Goal: Navigation & Orientation: Find specific page/section

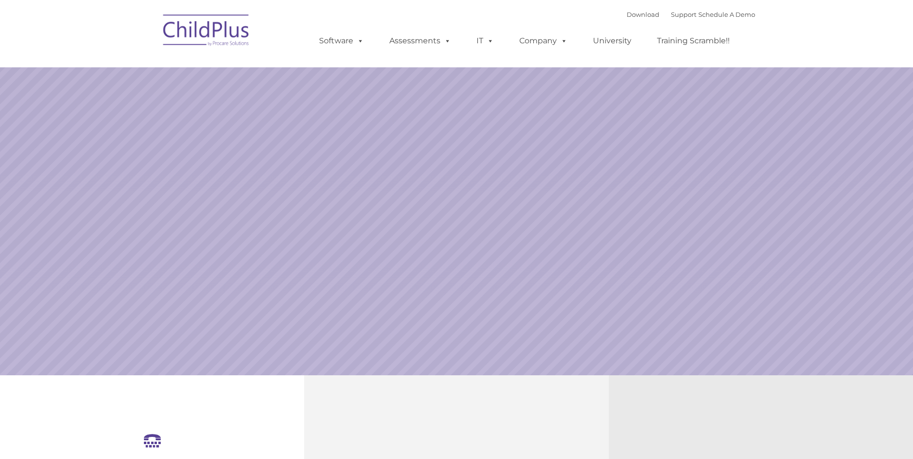
select select "MEDIUM"
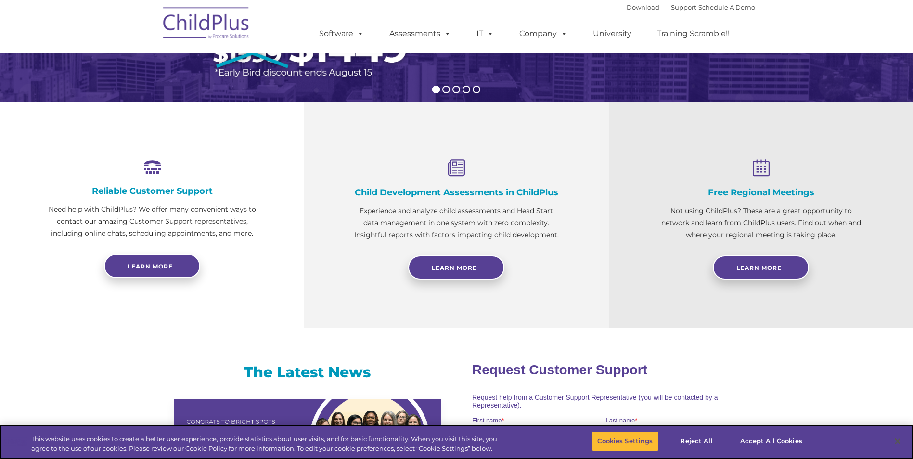
scroll to position [339, 0]
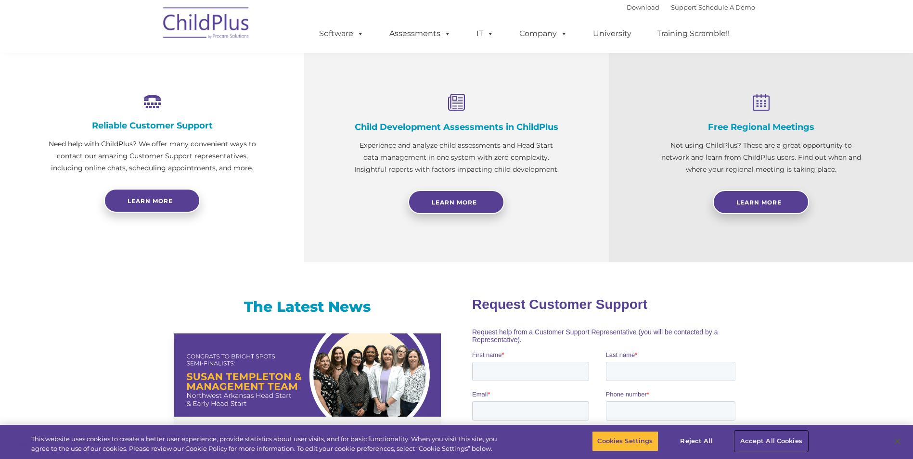
click at [748, 437] on button "Accept All Cookies" at bounding box center [771, 441] width 73 height 20
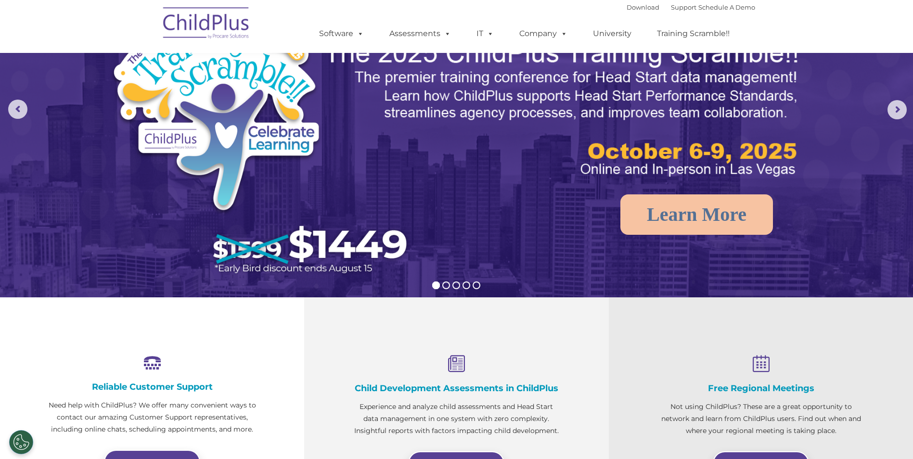
scroll to position [0, 0]
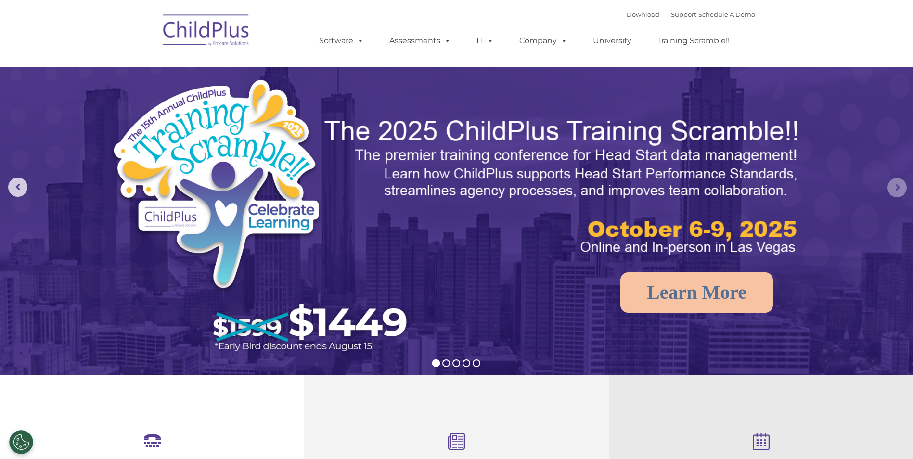
click at [897, 181] on rs-arrow at bounding box center [896, 187] width 19 height 19
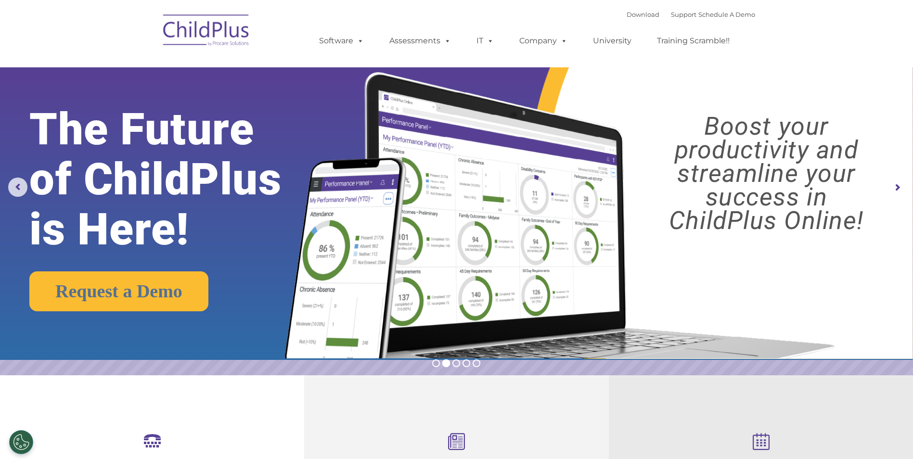
click at [897, 181] on rs-arrow at bounding box center [896, 187] width 19 height 19
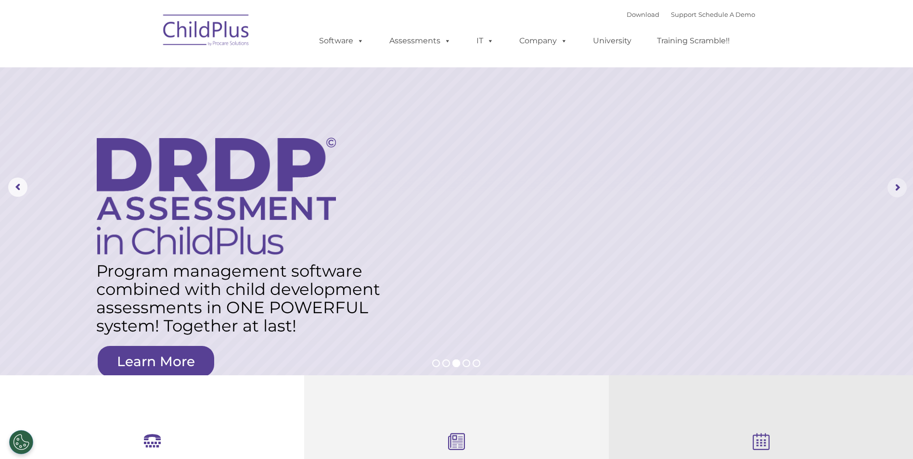
click at [897, 190] on rs-arrow at bounding box center [896, 187] width 19 height 19
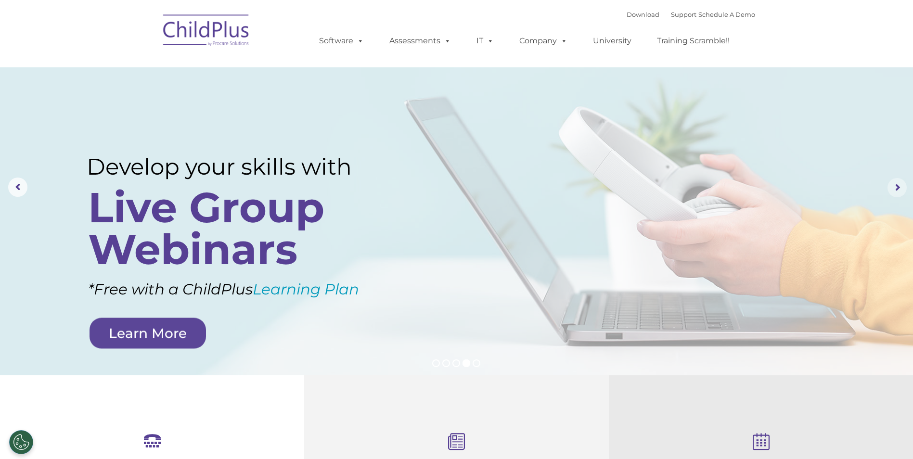
click at [896, 190] on rs-arrow at bounding box center [896, 187] width 19 height 19
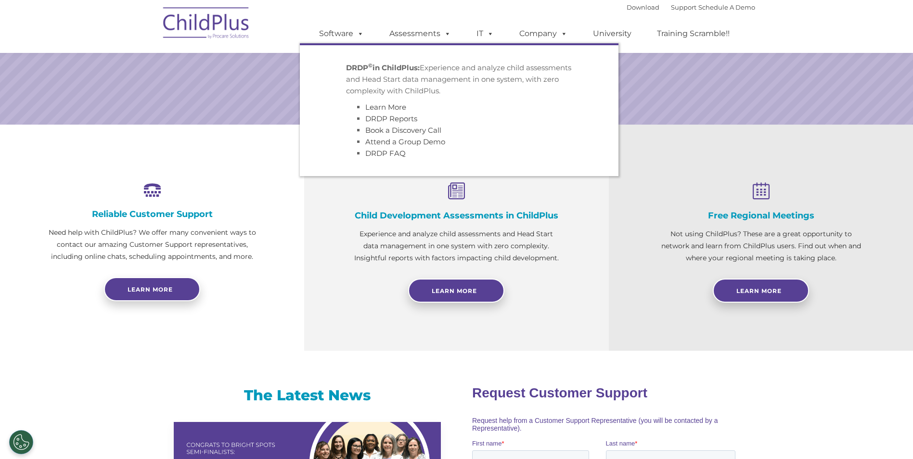
scroll to position [265, 0]
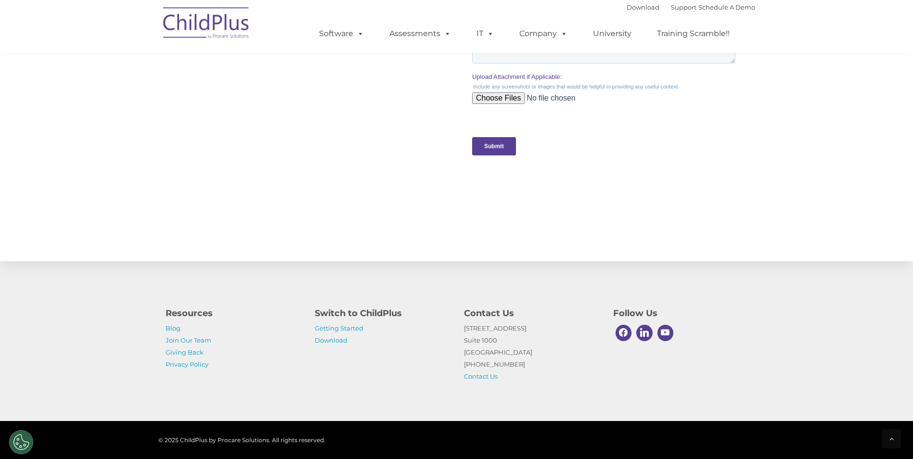
scroll to position [923, 0]
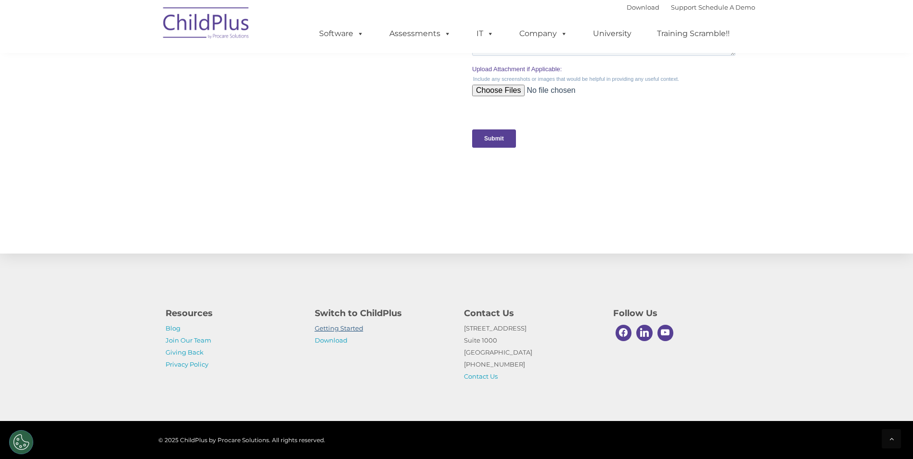
click at [337, 329] on link "Getting Started" at bounding box center [339, 328] width 49 height 8
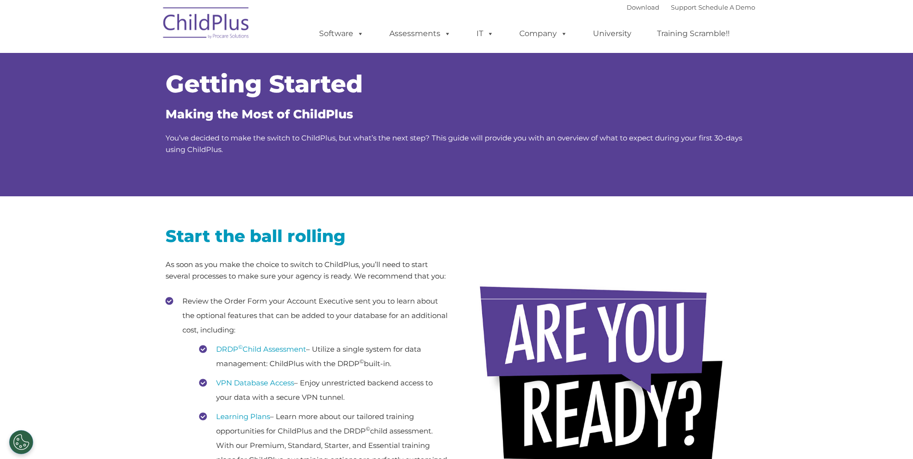
click at [219, 28] on img at bounding box center [206, 24] width 96 height 48
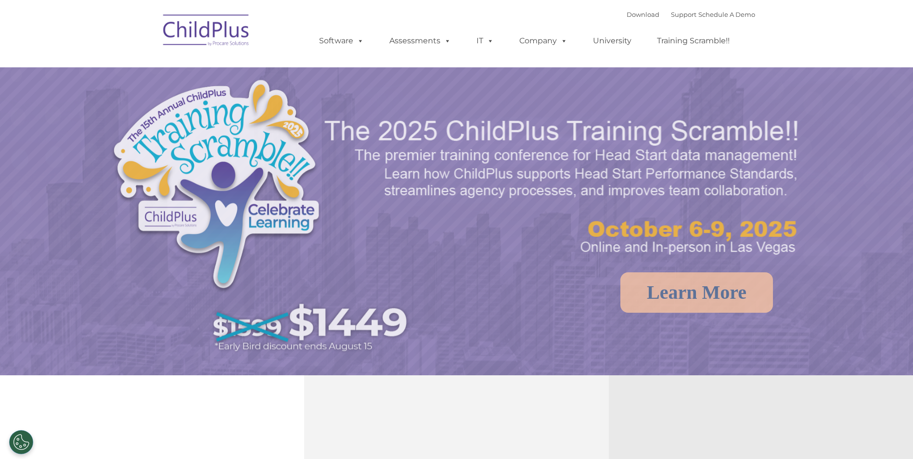
select select "MEDIUM"
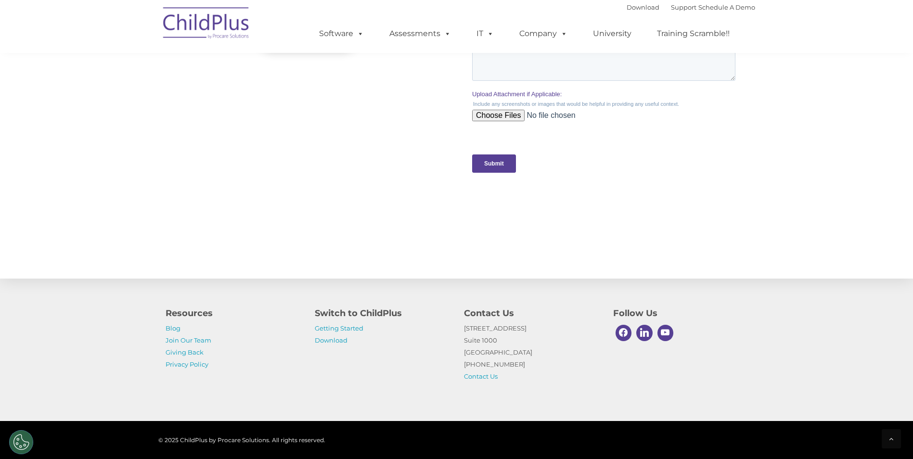
scroll to position [938, 0]
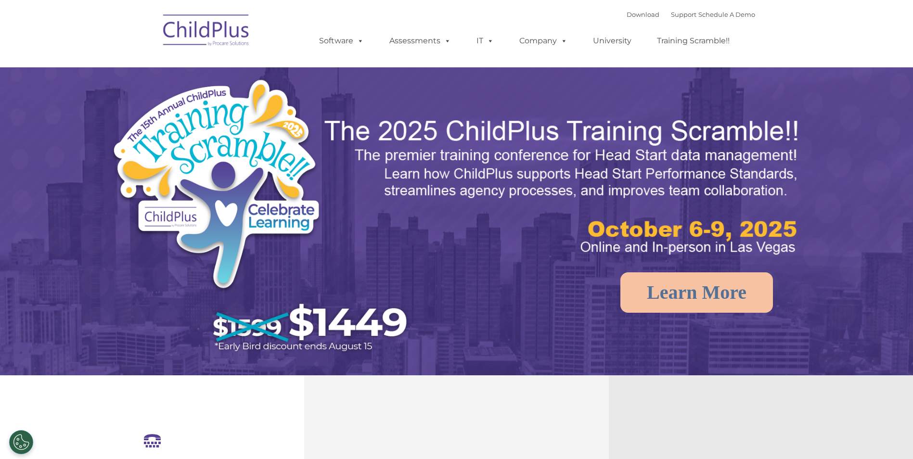
select select "MEDIUM"
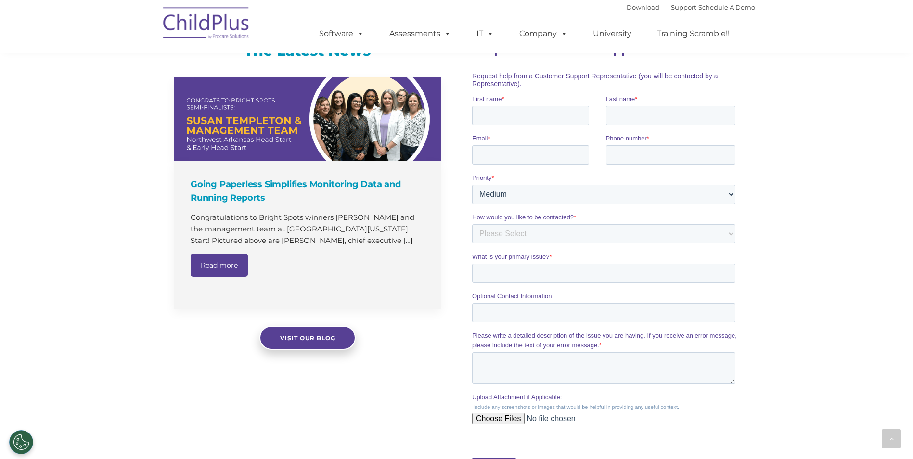
scroll to position [586, 0]
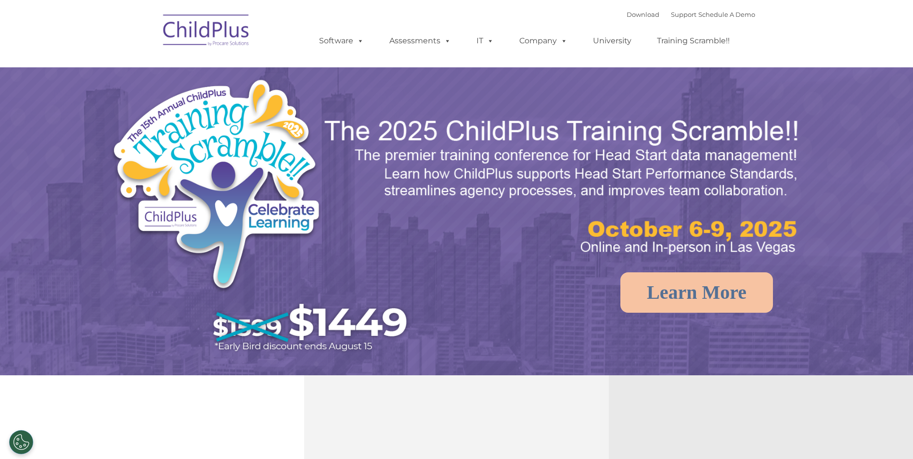
select select "MEDIUM"
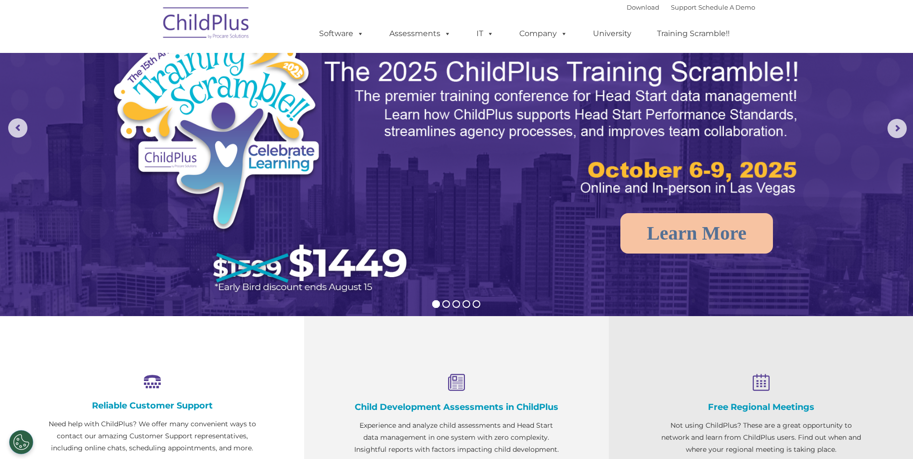
scroll to position [58, 0]
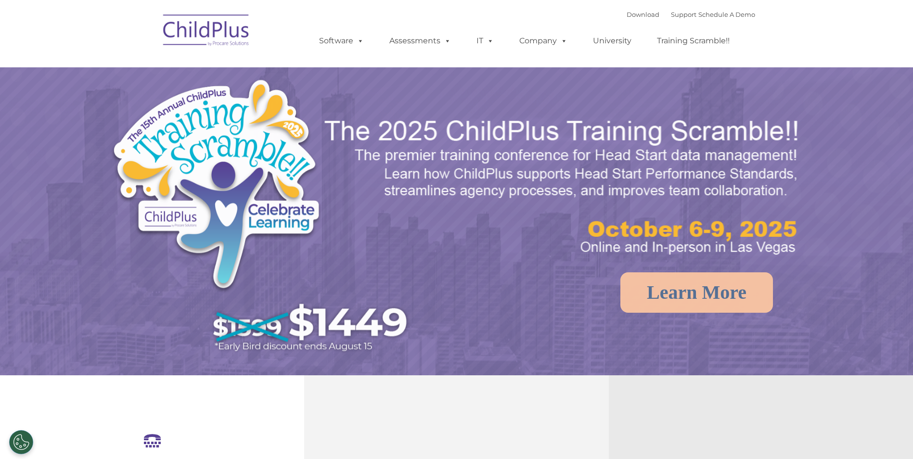
select select "MEDIUM"
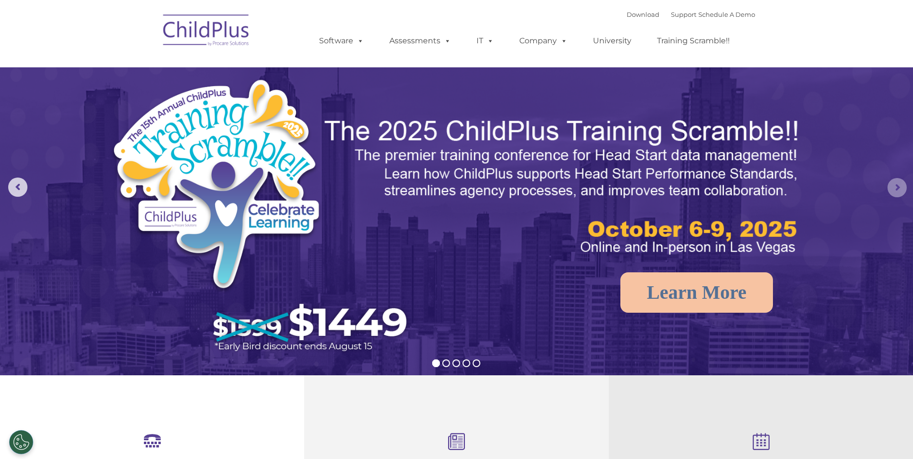
click at [892, 180] on rs-arrow at bounding box center [896, 187] width 19 height 19
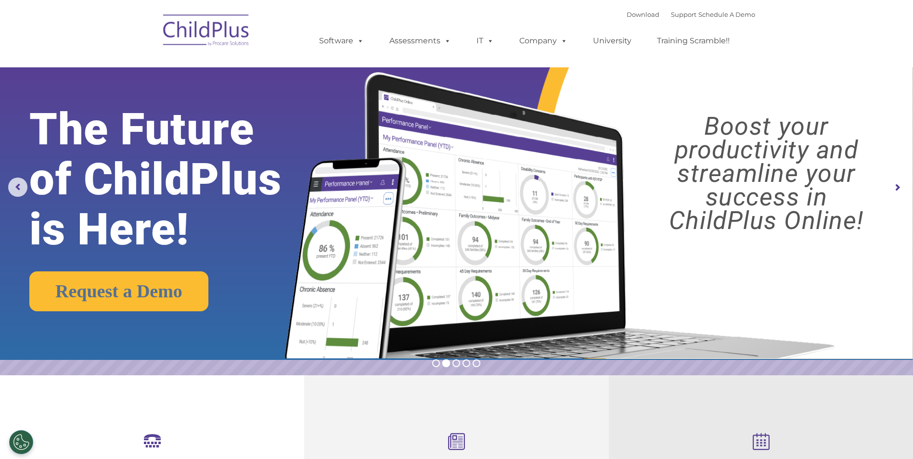
click at [892, 180] on rs-arrow at bounding box center [896, 187] width 19 height 19
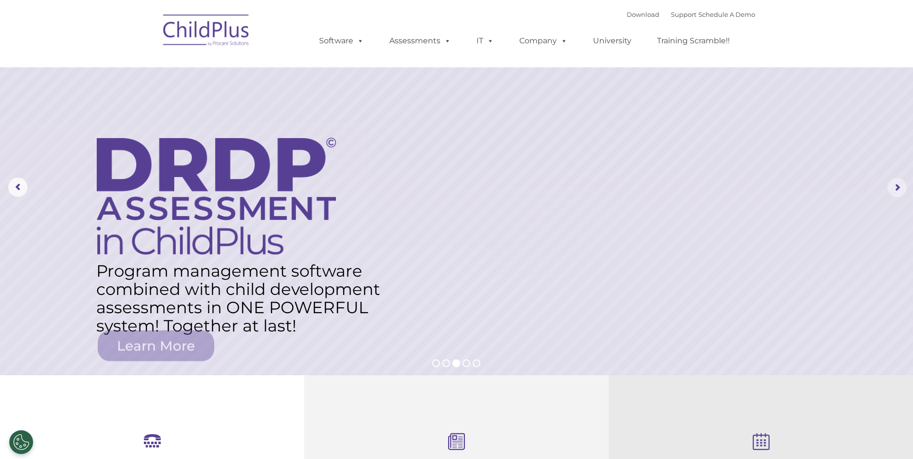
click at [892, 180] on rs-arrow at bounding box center [896, 187] width 19 height 19
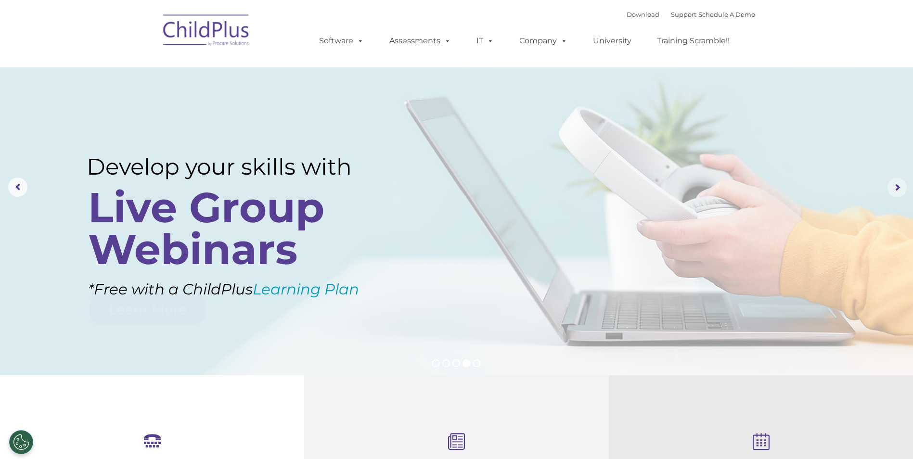
click at [892, 180] on rs-arrow at bounding box center [896, 187] width 19 height 19
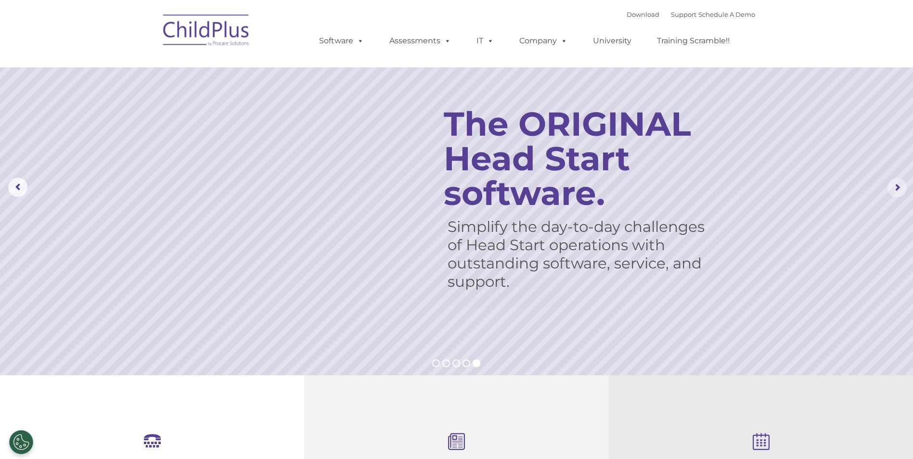
click at [892, 180] on rs-arrow at bounding box center [896, 187] width 19 height 19
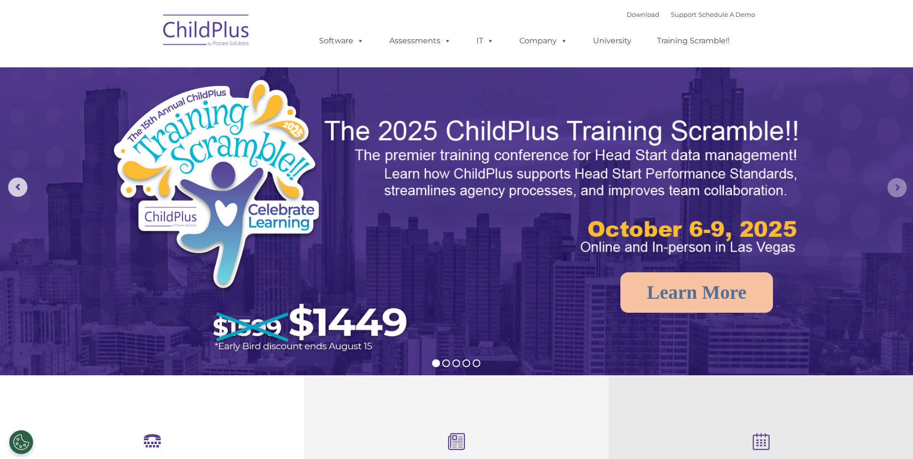
click at [892, 180] on rs-arrow at bounding box center [896, 187] width 19 height 19
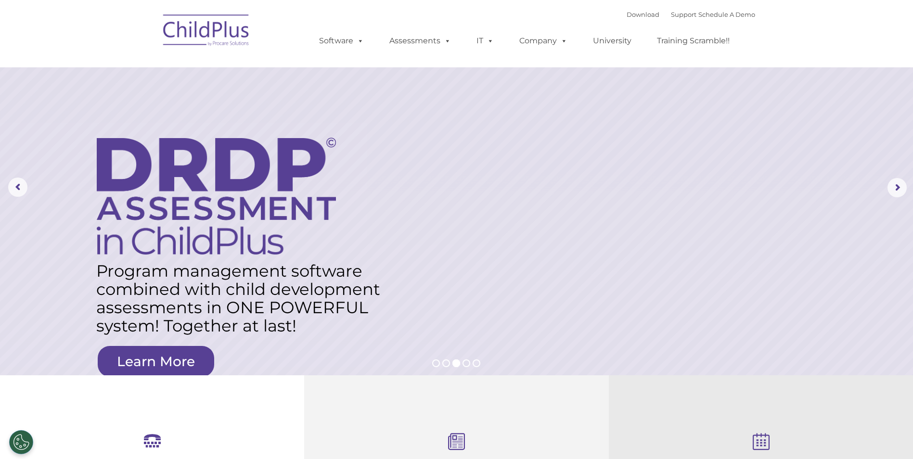
click at [197, 32] on img at bounding box center [206, 32] width 96 height 48
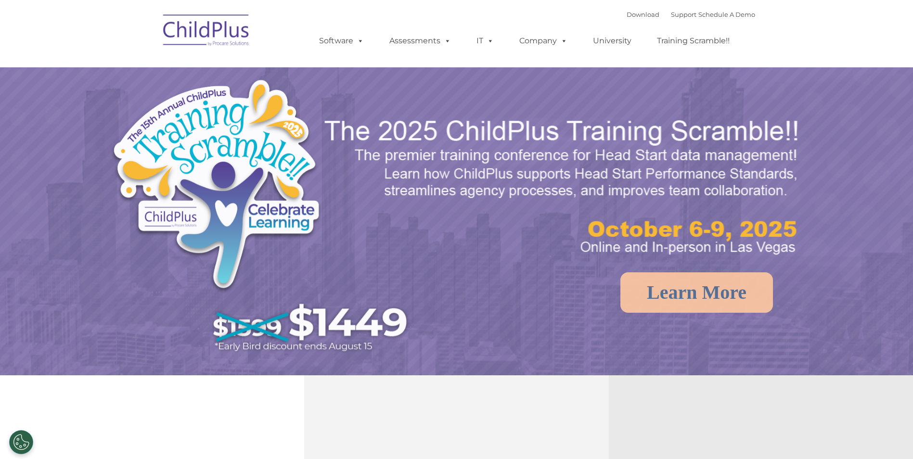
select select "MEDIUM"
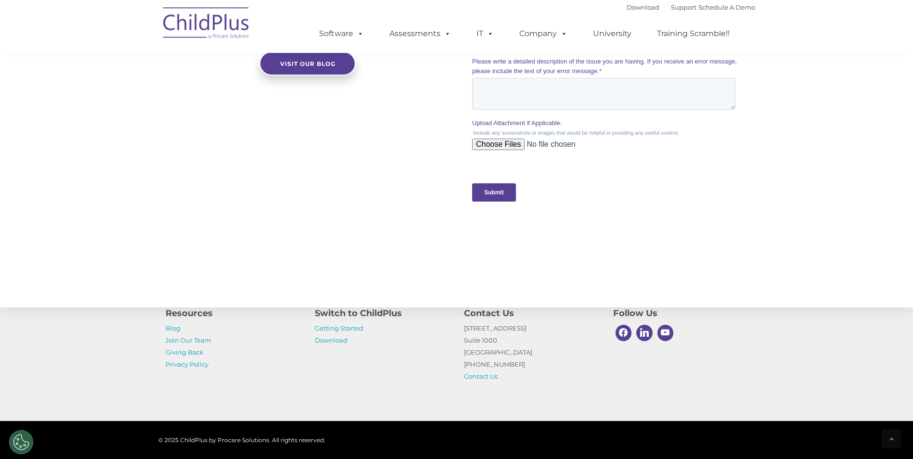
scroll to position [938, 0]
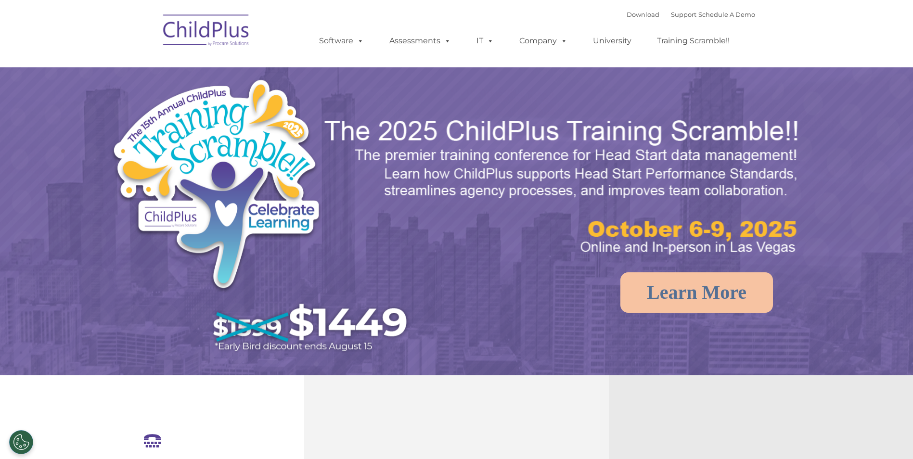
select select "MEDIUM"
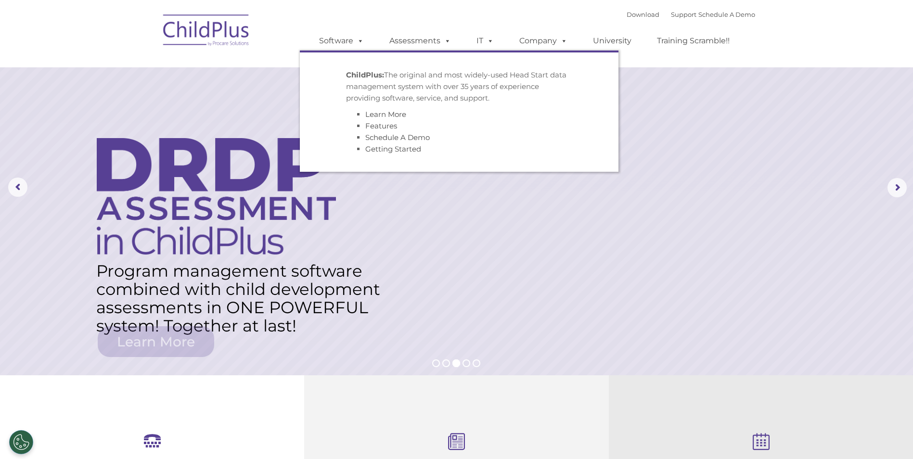
click at [231, 38] on img at bounding box center [206, 32] width 96 height 48
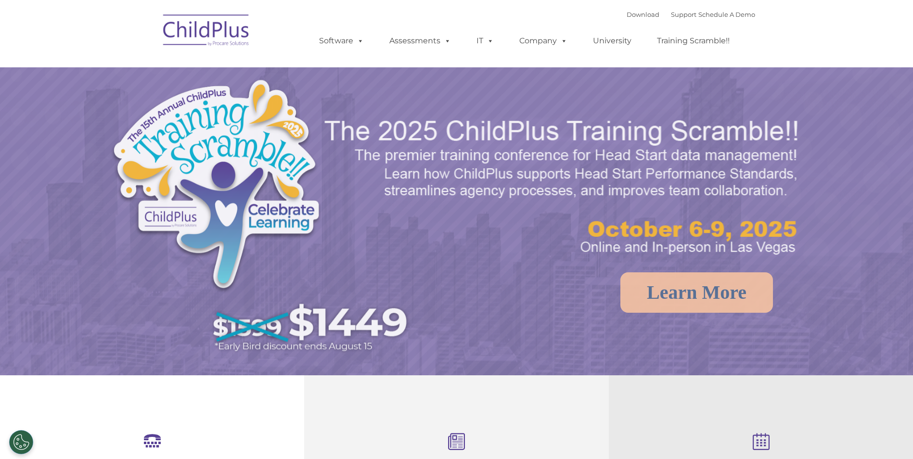
scroll to position [213, 0]
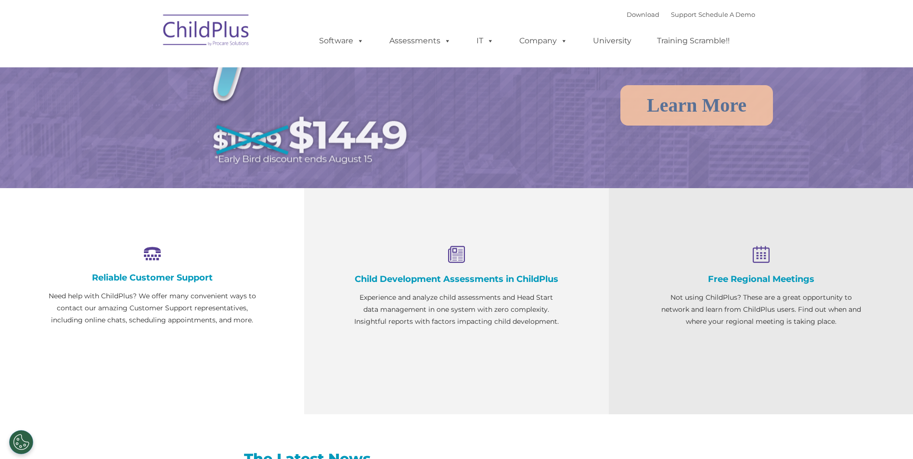
select select "MEDIUM"
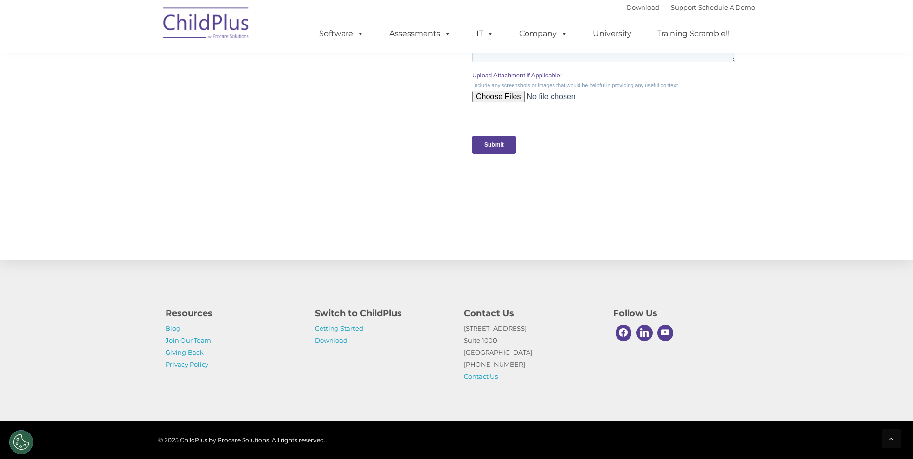
scroll to position [938, 0]
